Goal: Information Seeking & Learning: Learn about a topic

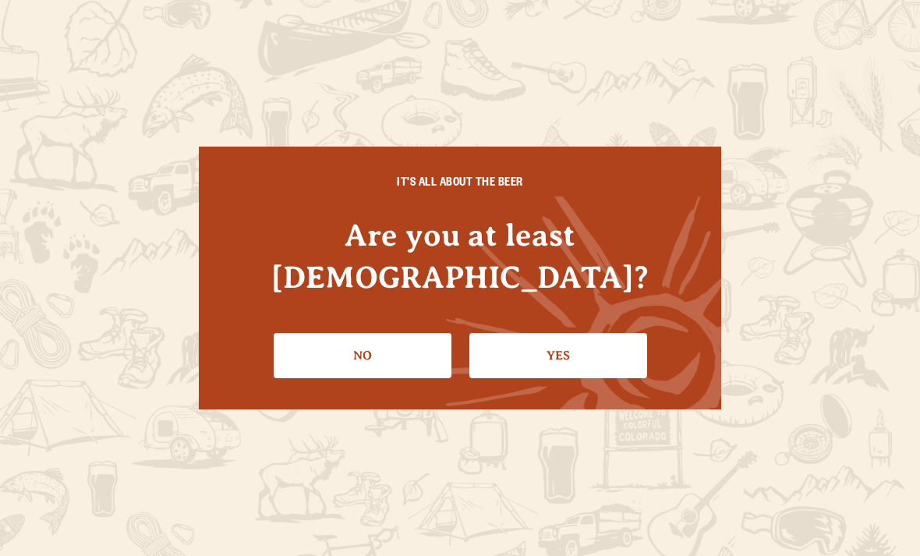
click at [579, 337] on link "Yes" at bounding box center [558, 355] width 178 height 45
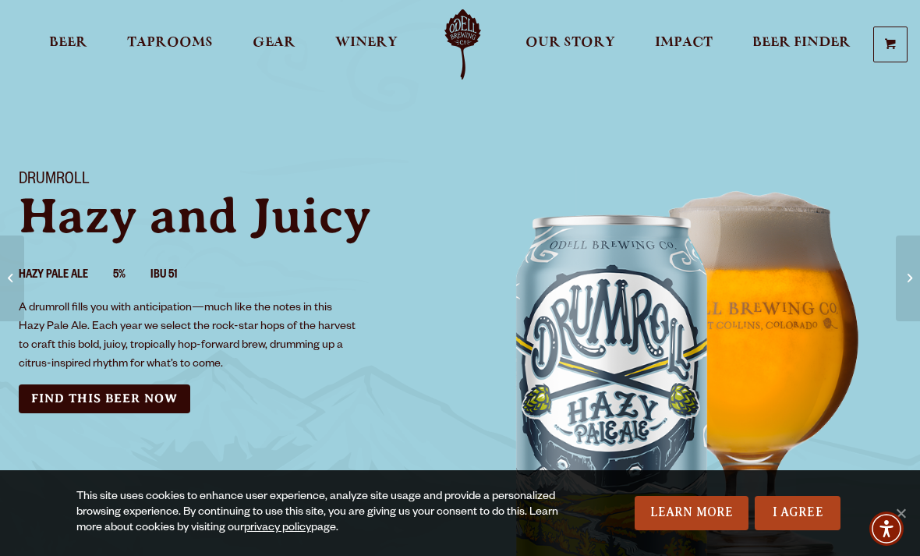
click at [69, 47] on span "Beer" at bounding box center [68, 43] width 38 height 12
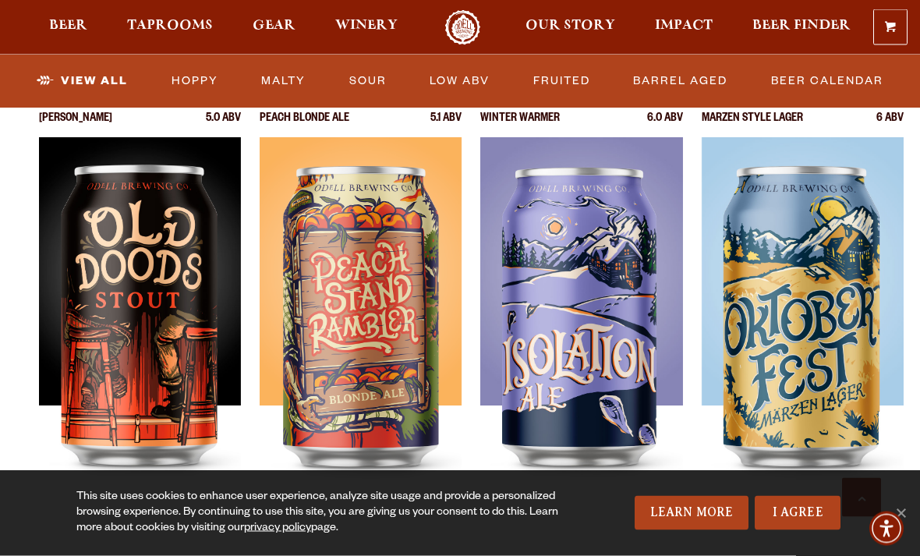
scroll to position [2199, 0]
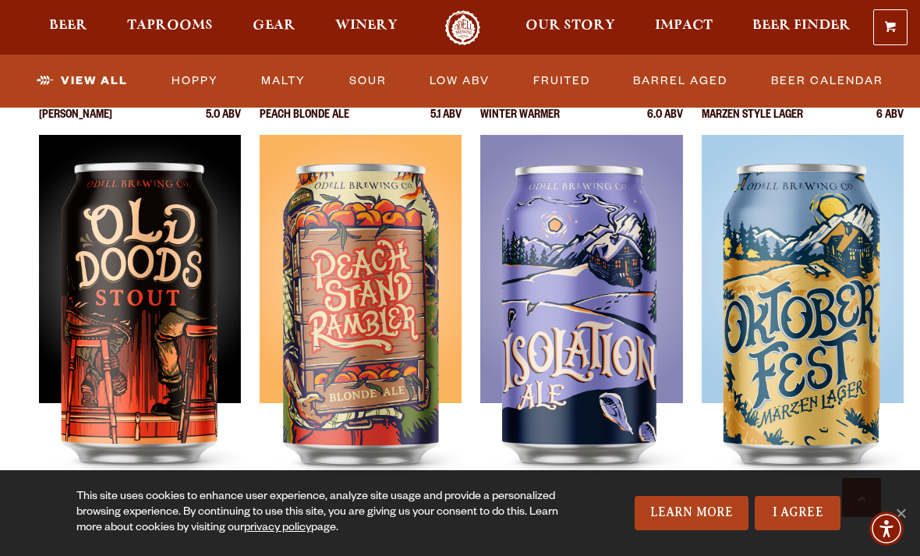
click at [824, 326] on img at bounding box center [802, 330] width 202 height 390
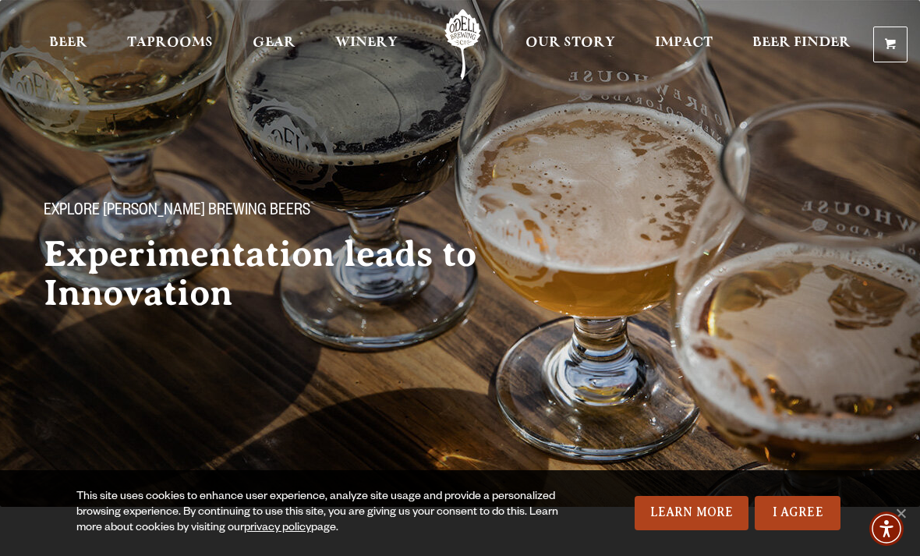
click at [69, 44] on span "Beer" at bounding box center [68, 43] width 38 height 12
click at [62, 44] on span "Beer" at bounding box center [68, 43] width 38 height 12
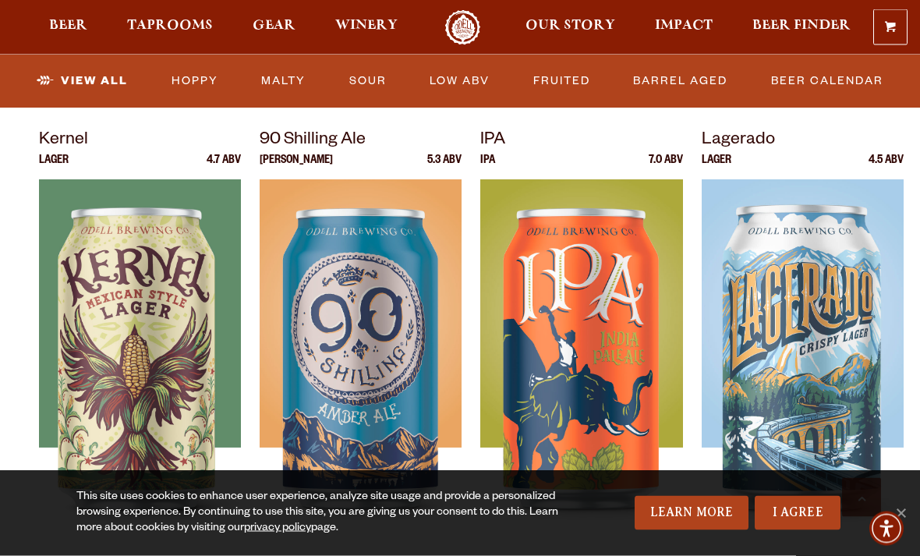
scroll to position [656, 0]
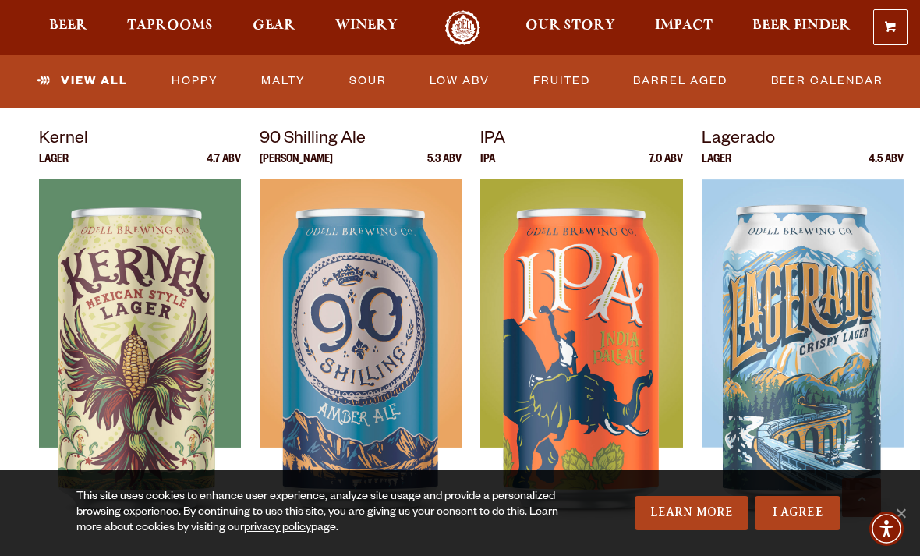
click at [811, 352] on img at bounding box center [802, 374] width 202 height 390
